Goal: Register for event/course

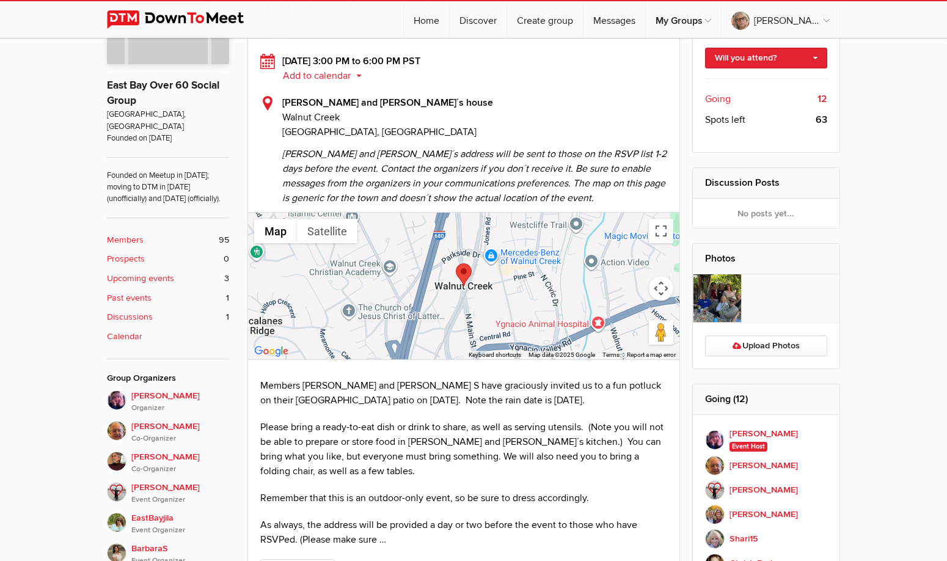
scroll to position [315, 0]
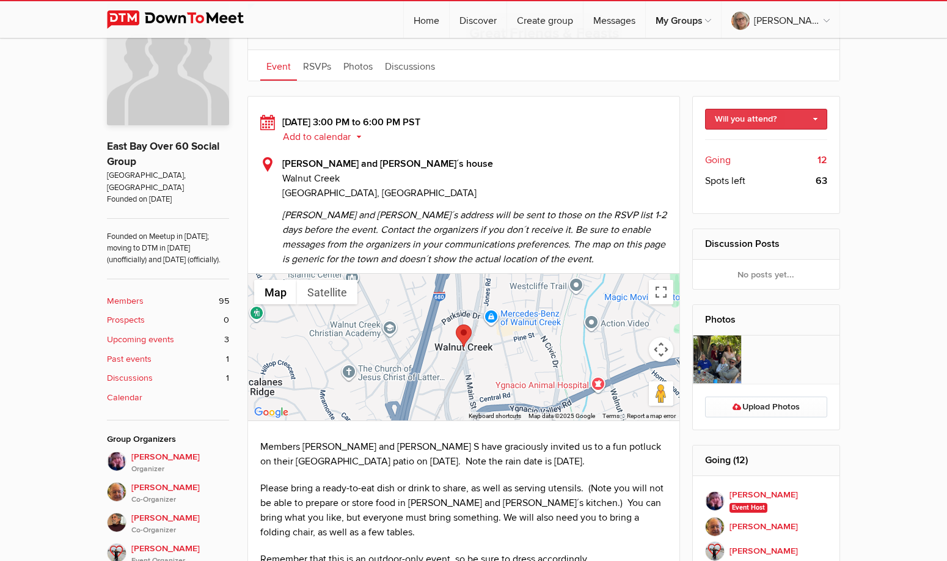
click at [807, 120] on link "Will you attend?" at bounding box center [766, 119] width 123 height 21
click at [776, 140] on link "I'm going" at bounding box center [766, 145] width 122 height 18
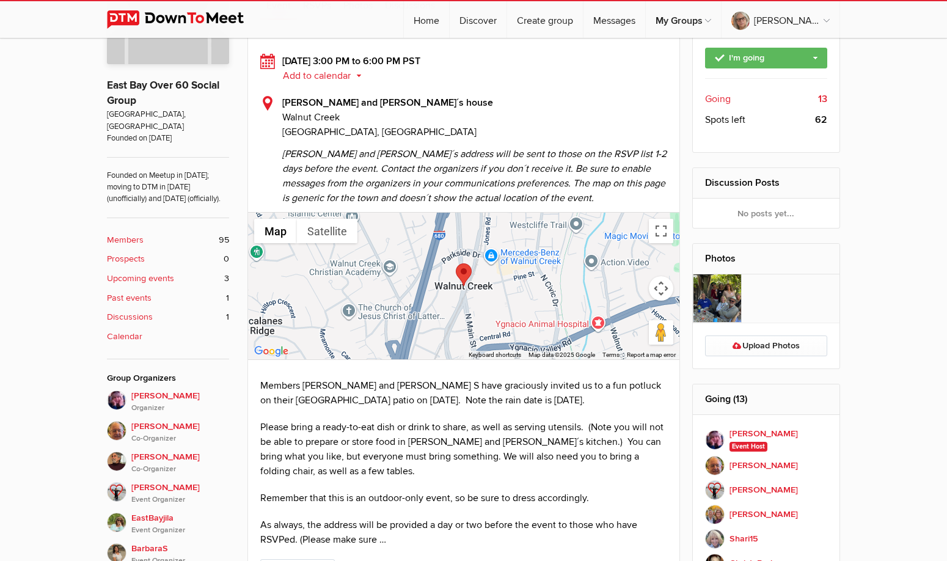
scroll to position [437, 0]
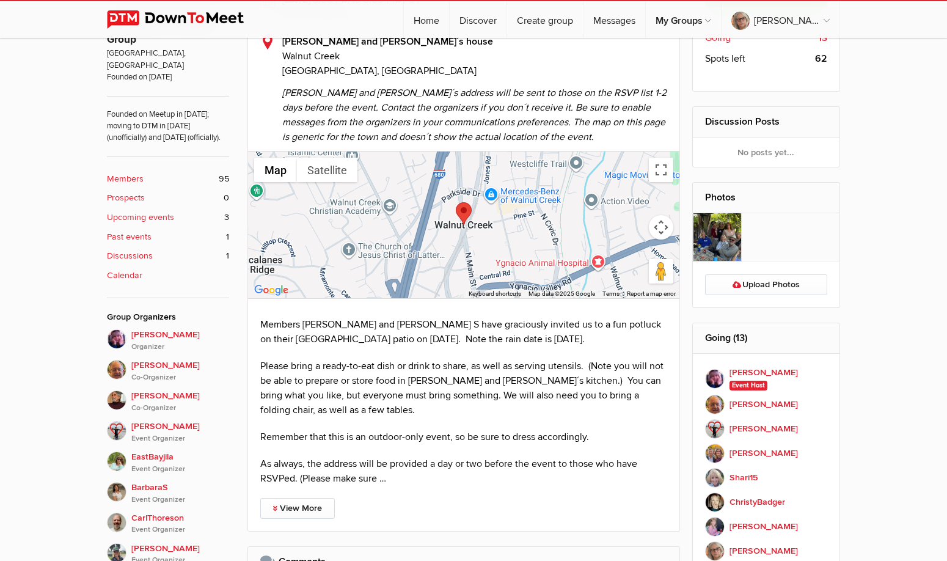
click at [880, 278] on div "Limited visibility event Event is listed, but non-members won't see details of …" at bounding box center [473, 310] width 947 height 882
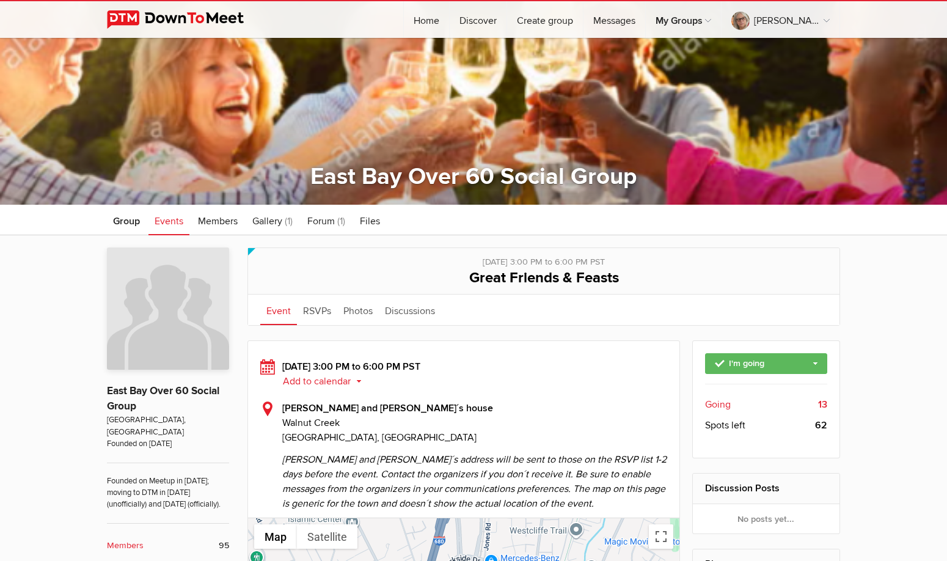
click at [358, 377] on button "Add to calendar" at bounding box center [326, 381] width 89 height 11
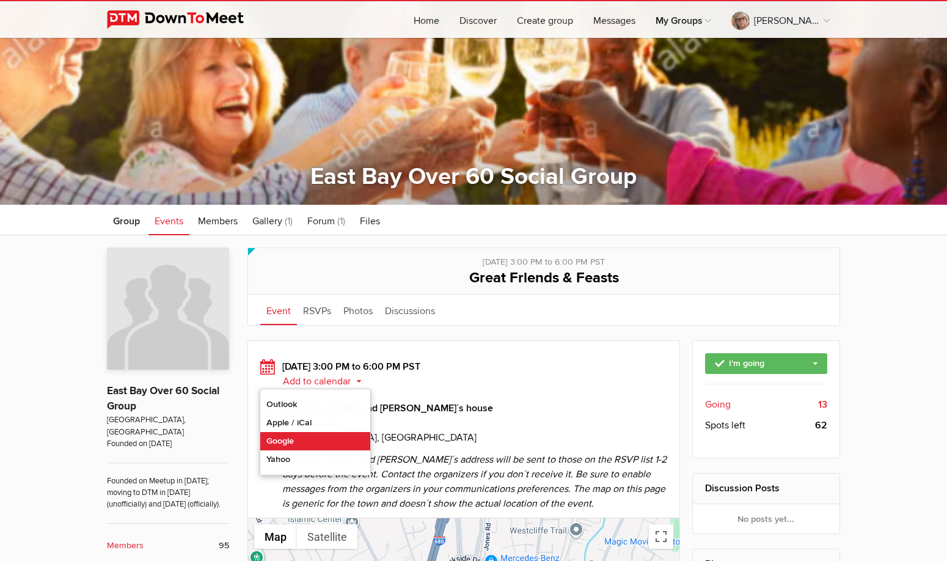
click at [296, 443] on link "Google" at bounding box center [315, 441] width 110 height 18
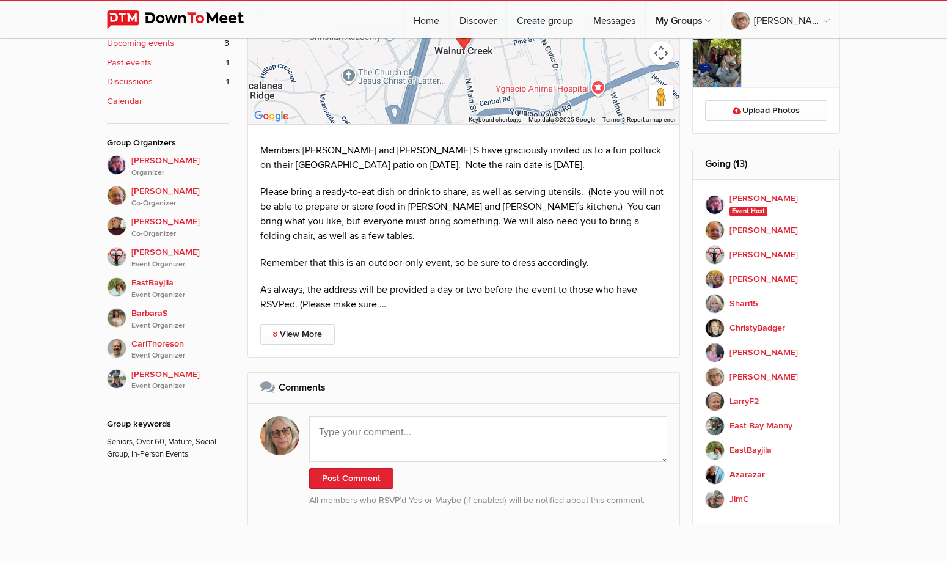
scroll to position [366, 0]
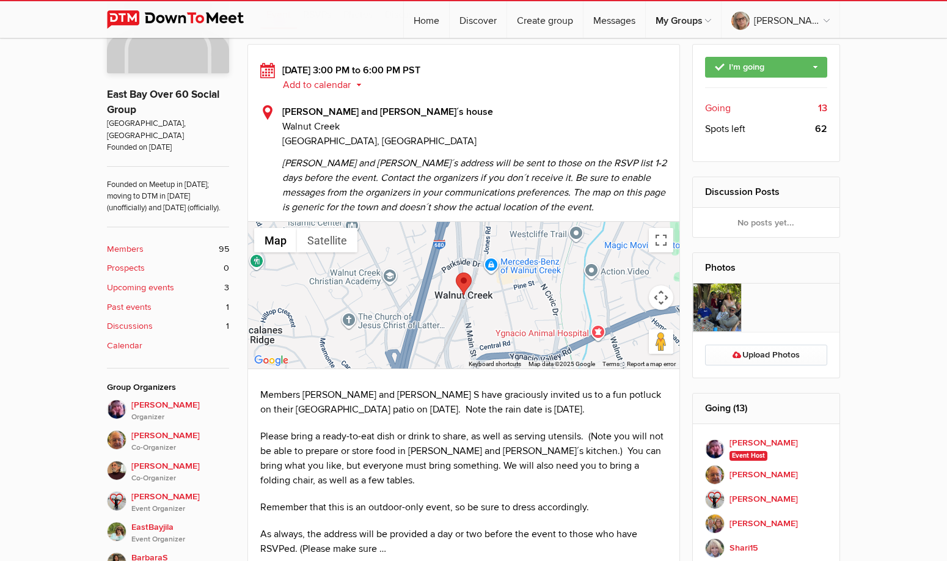
click at [719, 110] on span "Going" at bounding box center [718, 108] width 26 height 15
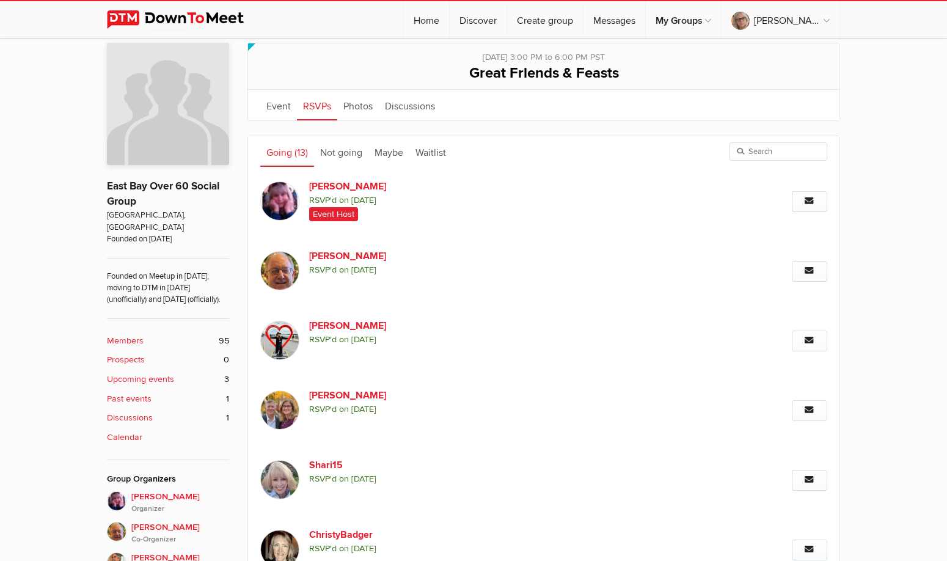
scroll to position [336, 0]
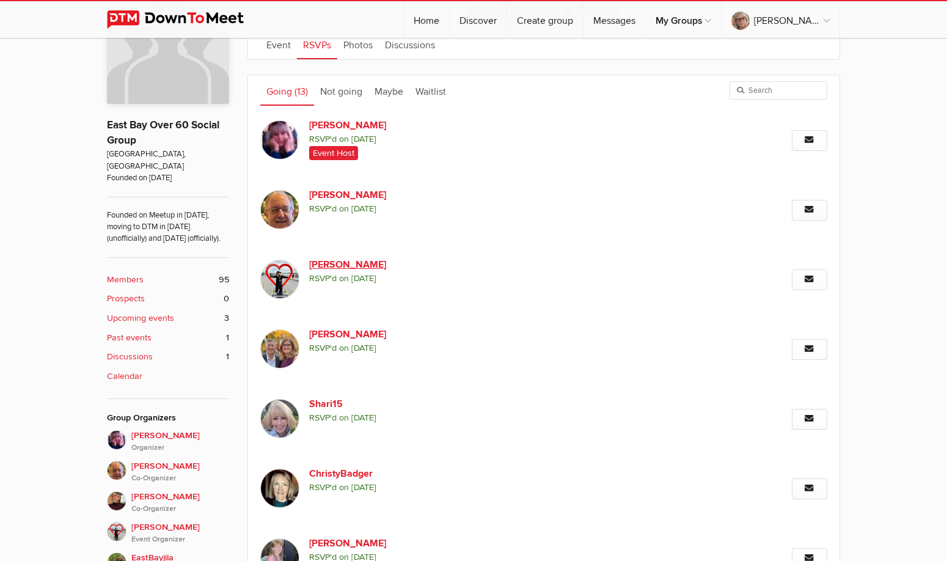
click at [326, 264] on link "[PERSON_NAME]" at bounding box center [413, 264] width 209 height 15
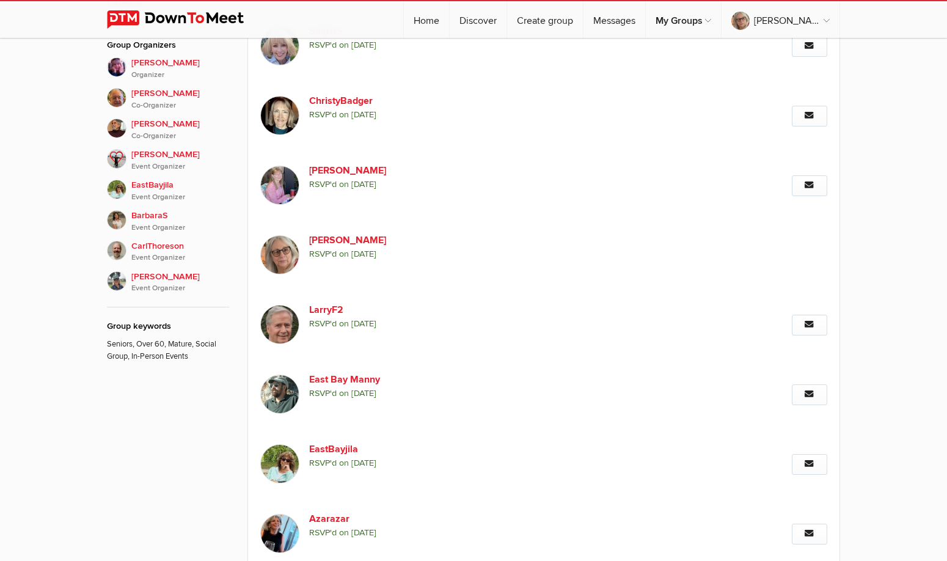
scroll to position [647, 0]
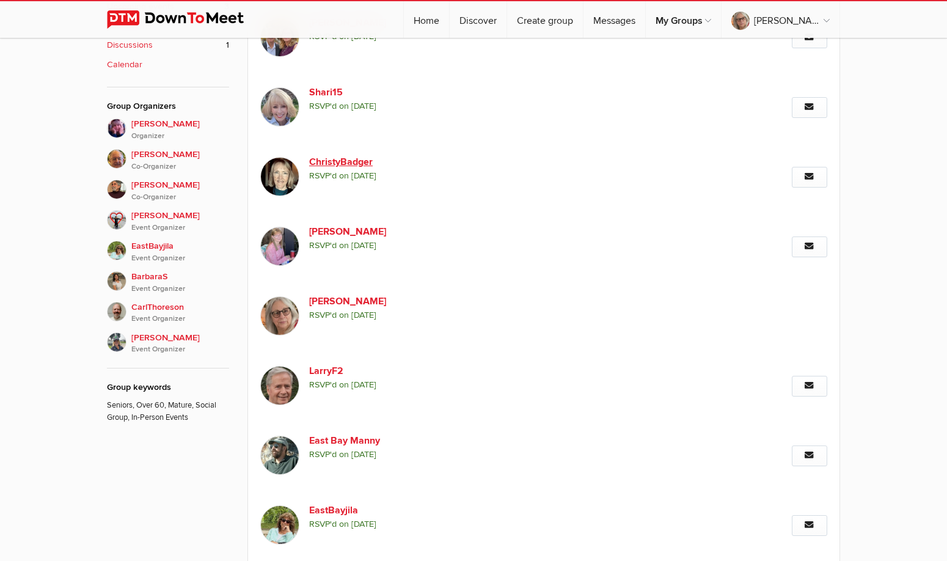
click at [350, 162] on link "ChristyBadger" at bounding box center [413, 162] width 209 height 15
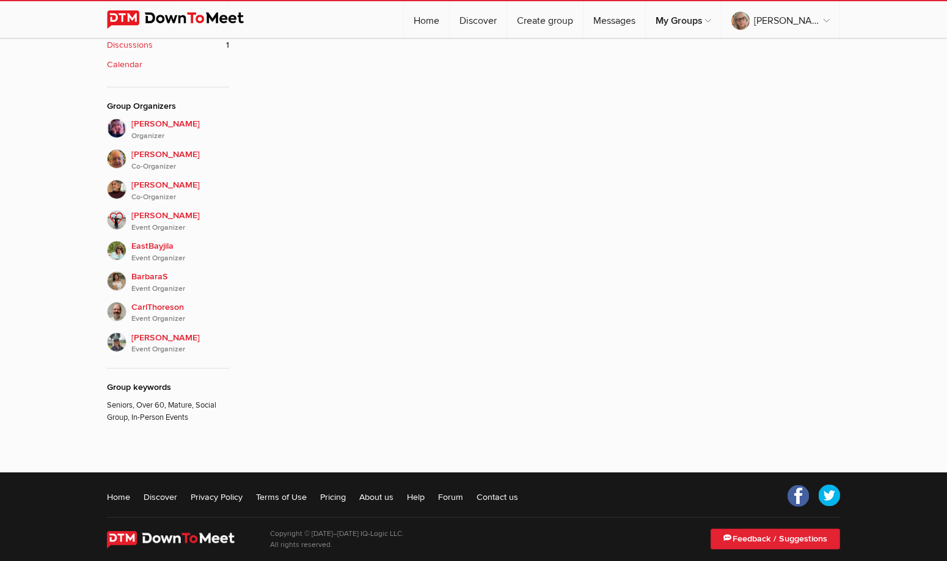
scroll to position [275, 0]
